Goal: Find specific page/section: Find specific page/section

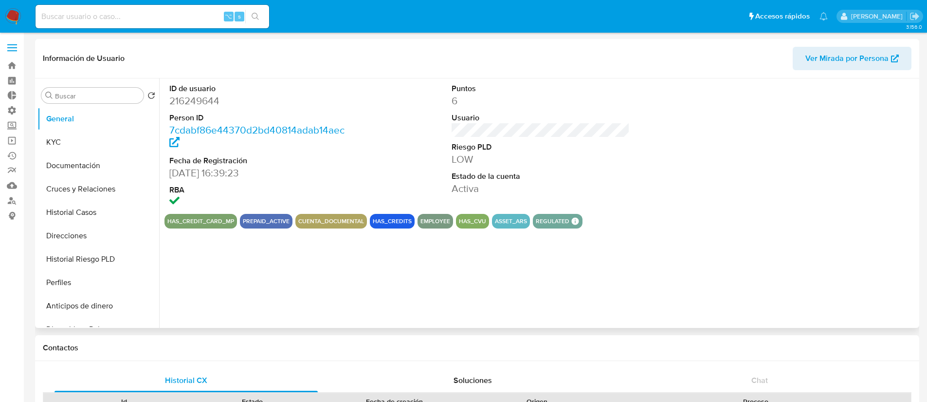
select select "10"
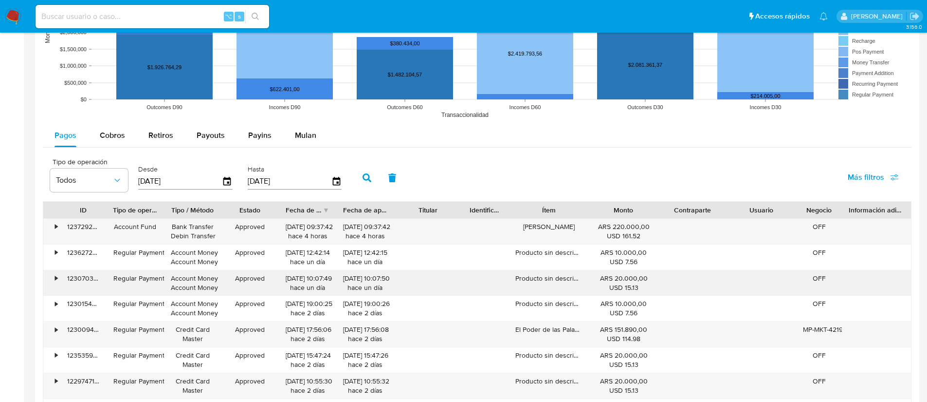
scroll to position [832, 0]
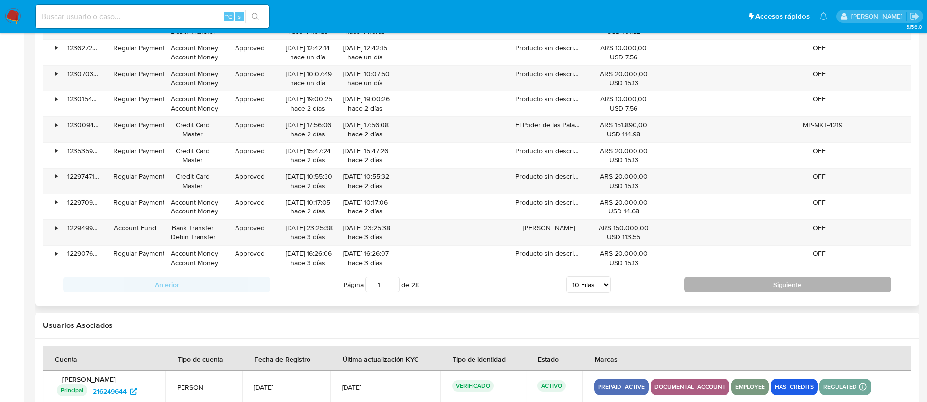
click at [725, 279] on button "Siguiente" at bounding box center [787, 285] width 207 height 16
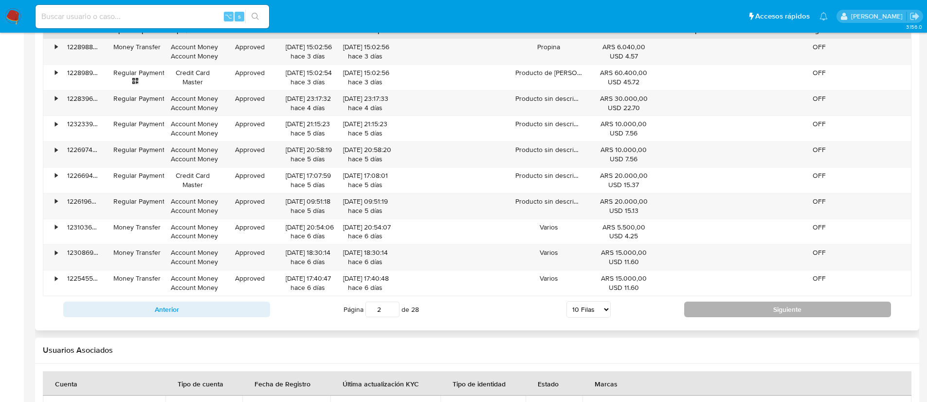
scroll to position [934, 0]
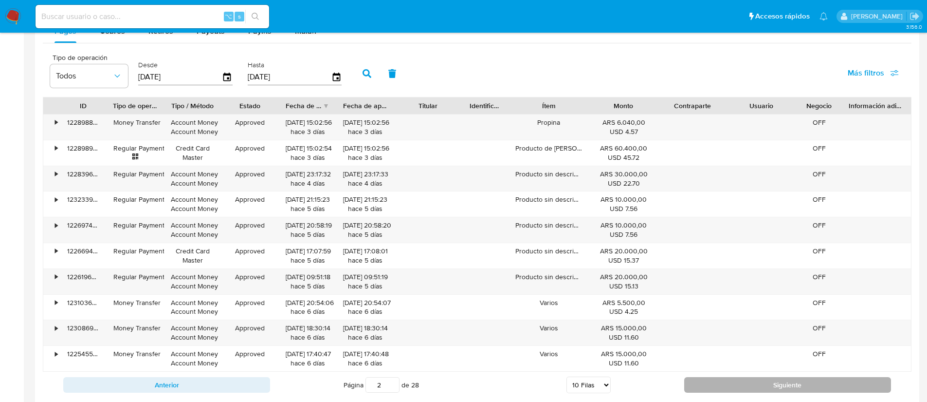
click at [724, 381] on button "Siguiente" at bounding box center [787, 385] width 207 height 16
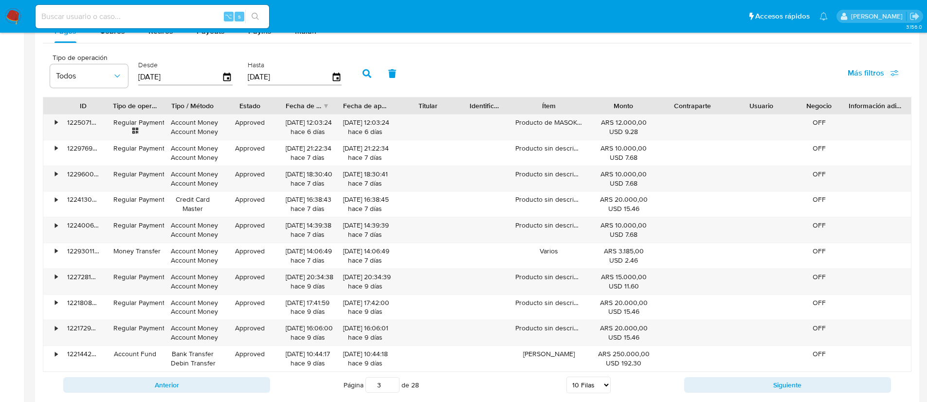
click at [723, 380] on button "Siguiente" at bounding box center [787, 385] width 207 height 16
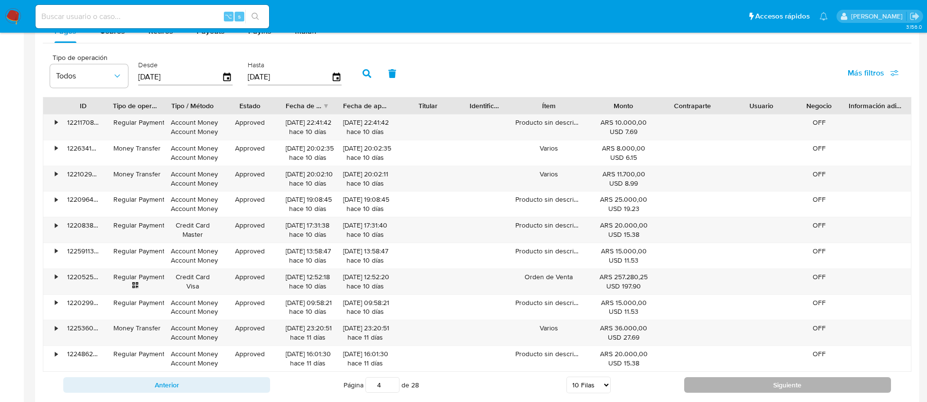
click at [722, 379] on button "Siguiente" at bounding box center [787, 385] width 207 height 16
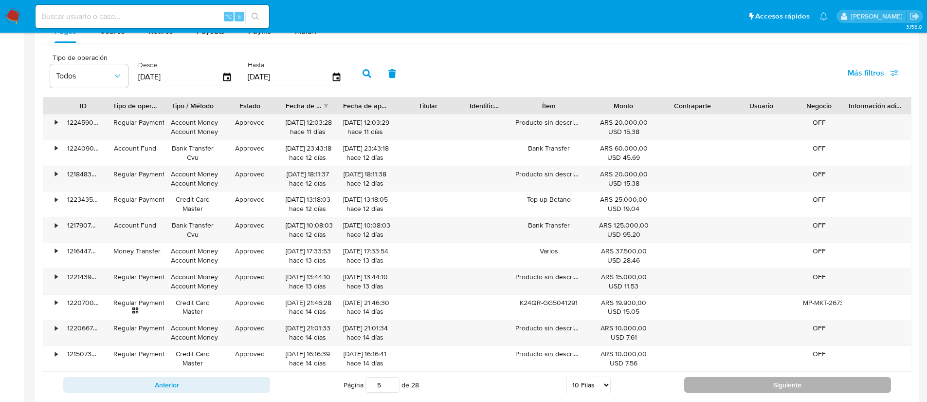
click at [722, 379] on button "Siguiente" at bounding box center [787, 385] width 207 height 16
type input "7"
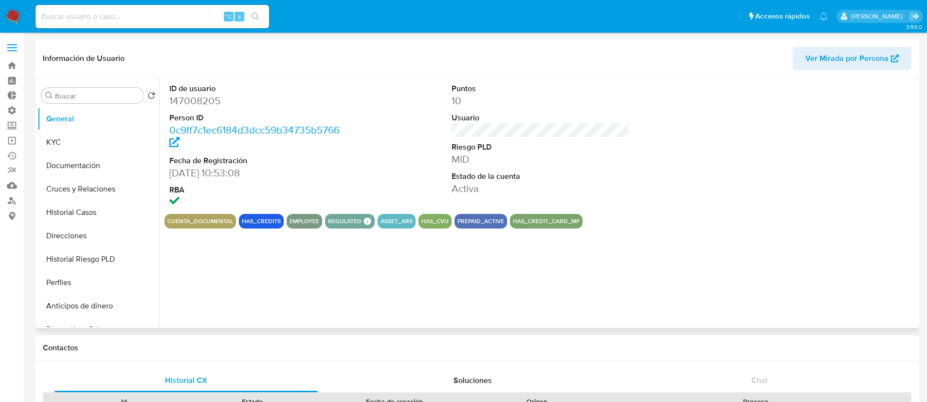
select select "10"
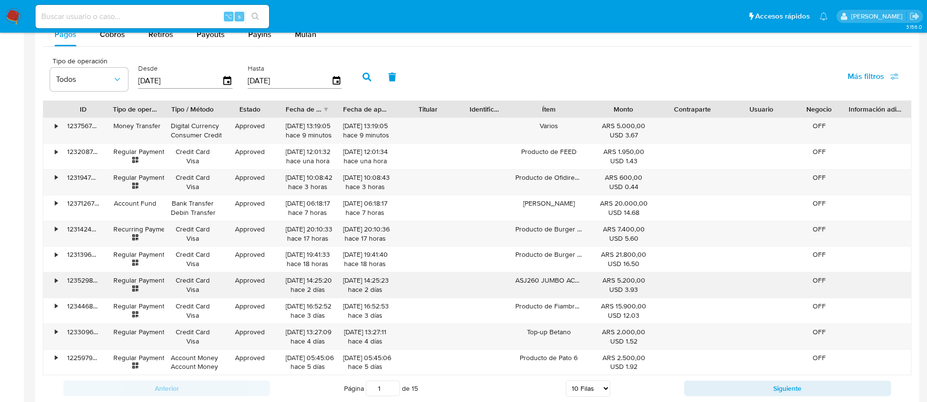
scroll to position [874, 0]
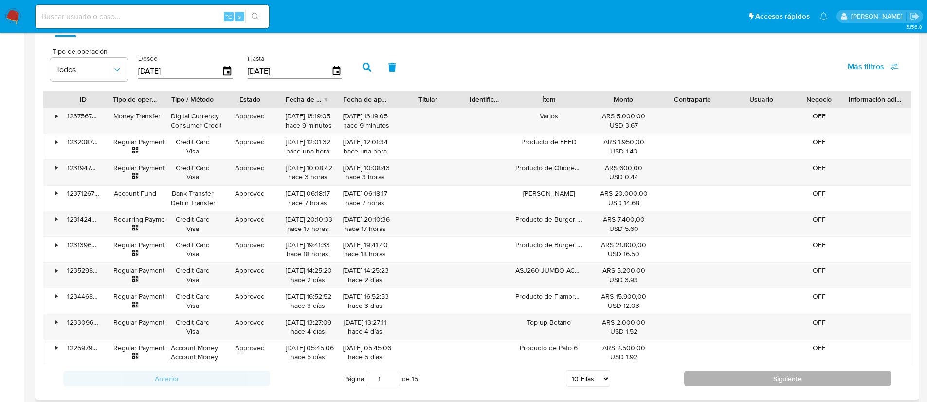
click at [746, 383] on button "Siguiente" at bounding box center [787, 378] width 207 height 16
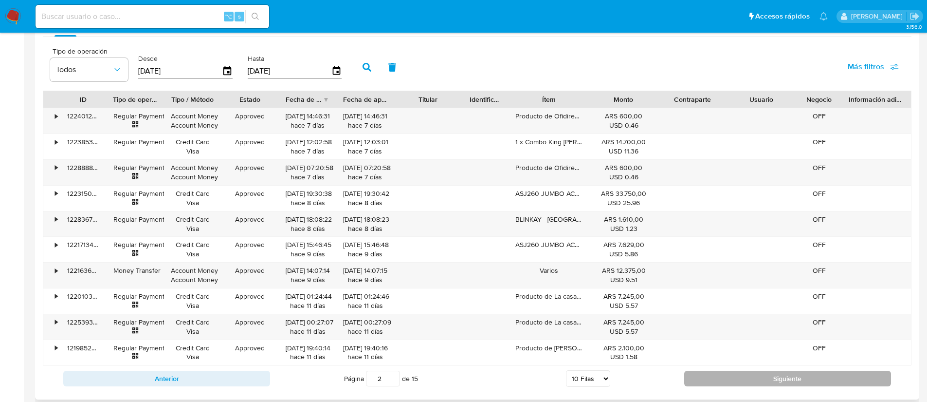
click at [719, 381] on button "Siguiente" at bounding box center [787, 378] width 207 height 16
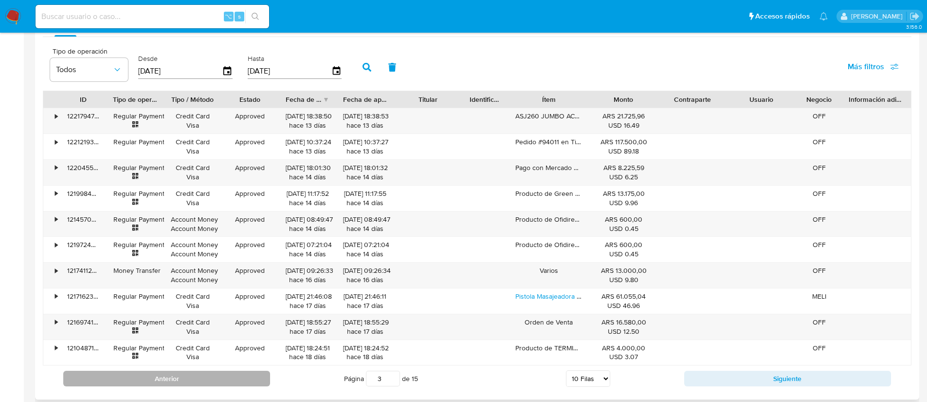
click at [192, 383] on button "Anterior" at bounding box center [166, 378] width 207 height 16
click at [193, 384] on button "Anterior" at bounding box center [166, 378] width 207 height 16
type input "1"
